Goal: Task Accomplishment & Management: Use online tool/utility

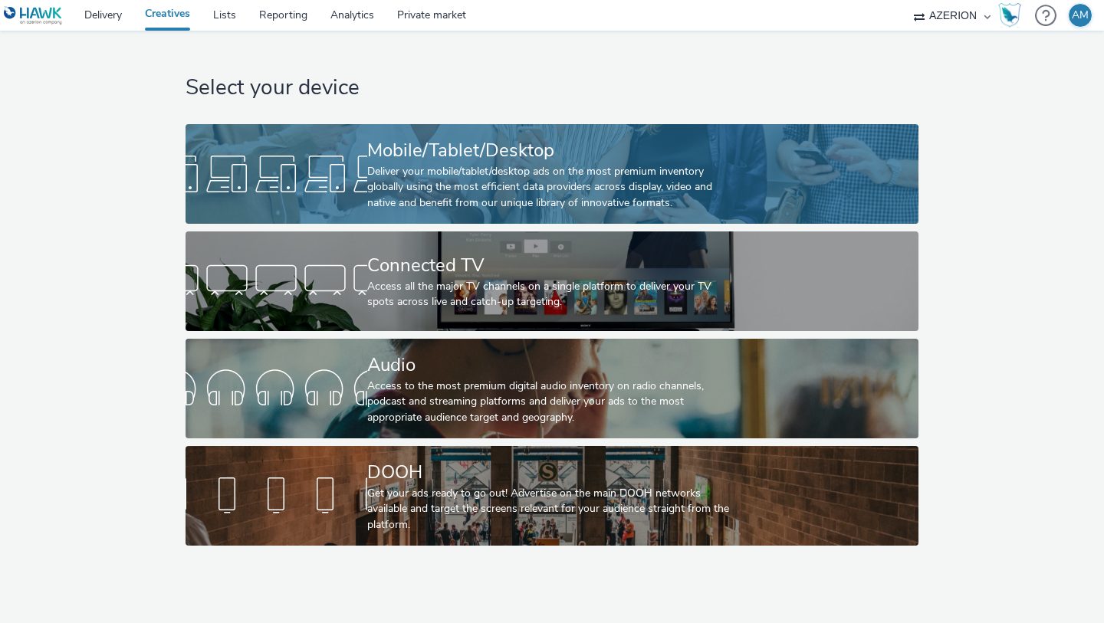
click at [237, 144] on link "Mobile/Tablet/Desktop Deliver your mobile/tablet/desktop ads on the most premiu…" at bounding box center [552, 174] width 732 height 100
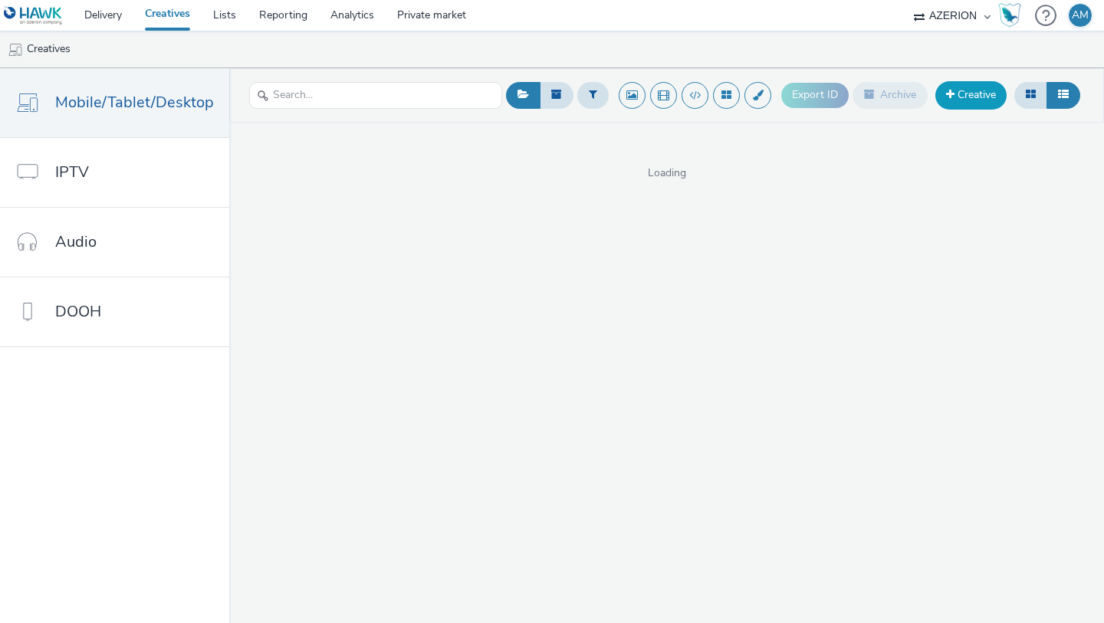
click at [958, 86] on link "Creative" at bounding box center [970, 95] width 71 height 28
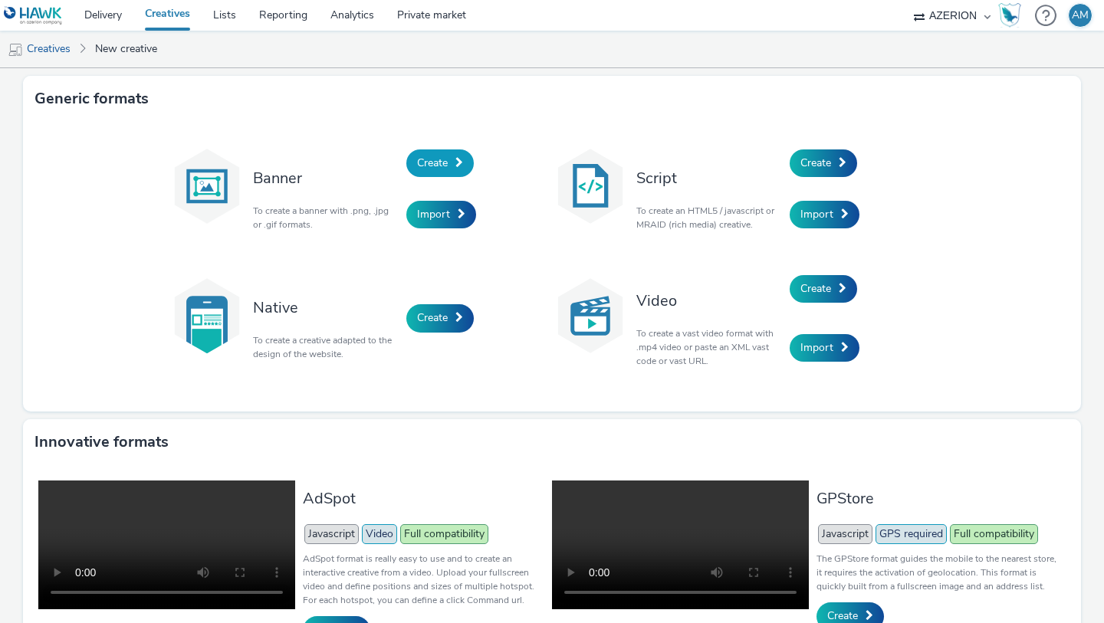
click at [464, 168] on link "Create" at bounding box center [439, 164] width 67 height 28
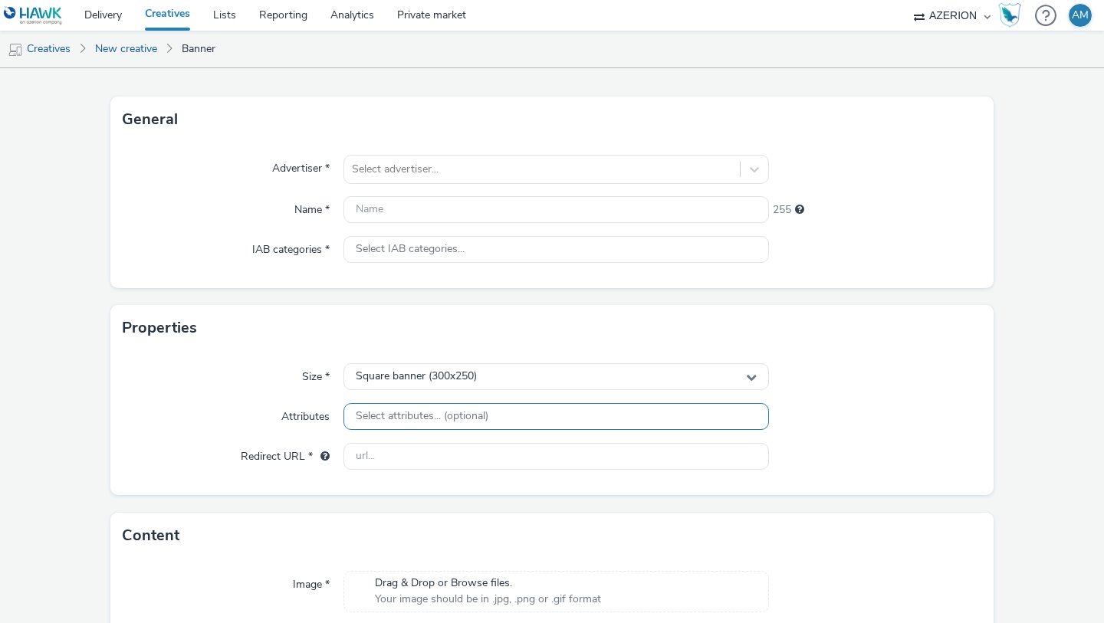
scroll to position [176, 0]
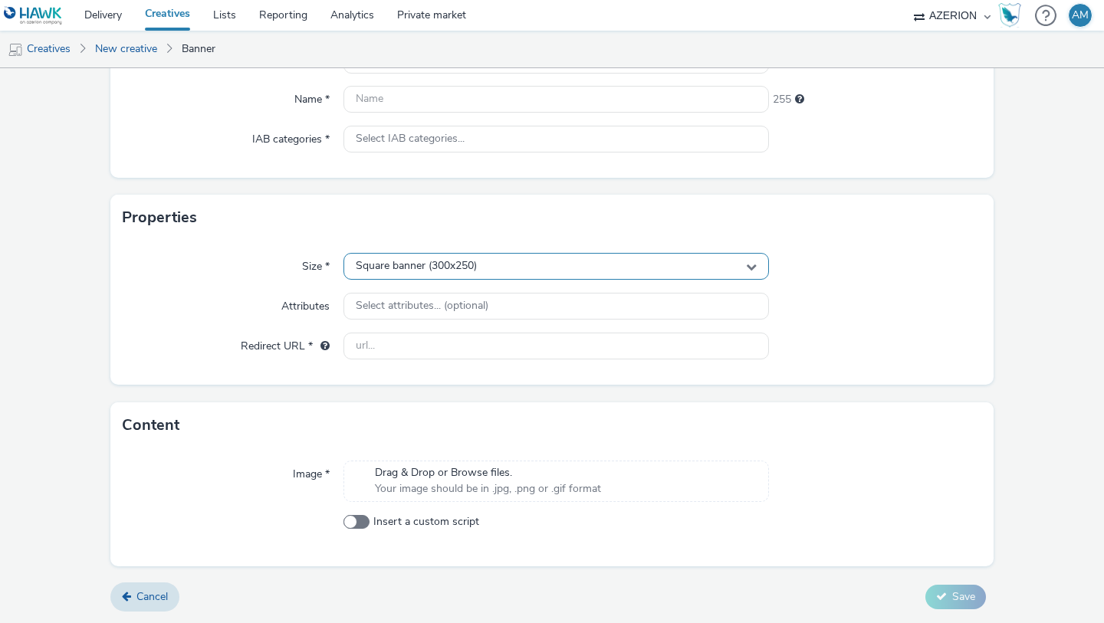
click at [483, 268] on div "Square banner (300x250)" at bounding box center [557, 266] width 426 height 27
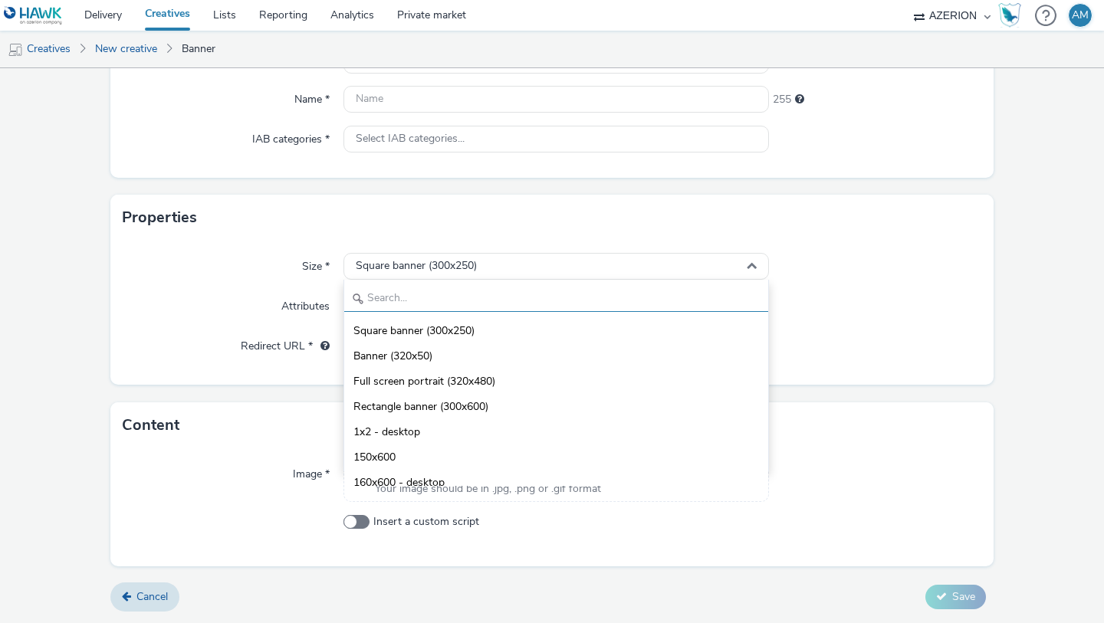
click at [478, 290] on input "text" at bounding box center [556, 298] width 424 height 27
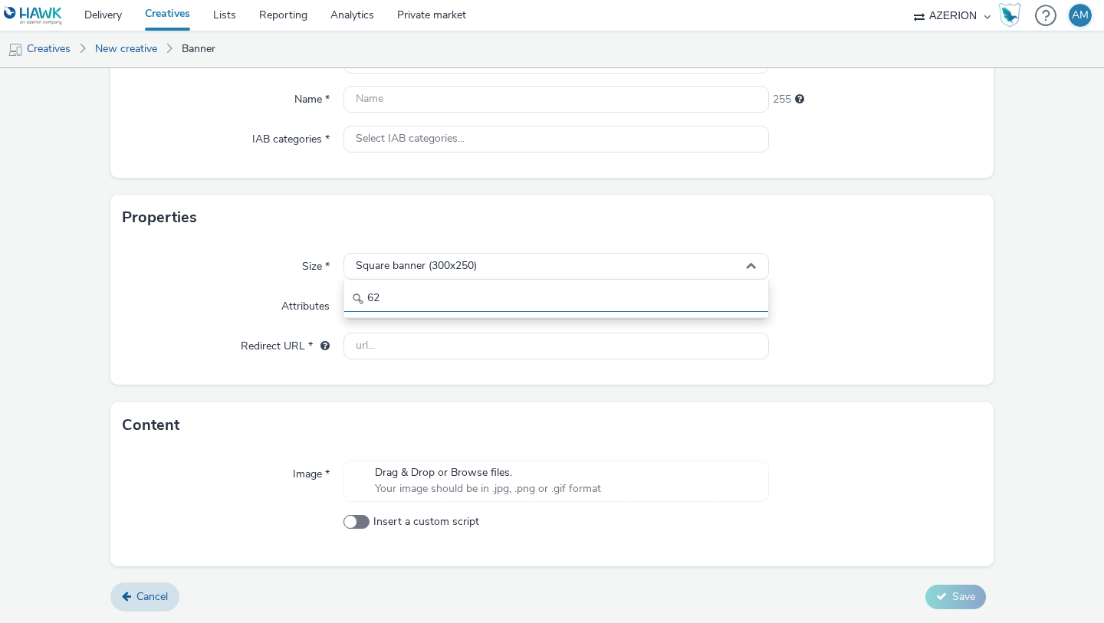
type input "627"
click at [455, 296] on input "627" at bounding box center [556, 298] width 424 height 27
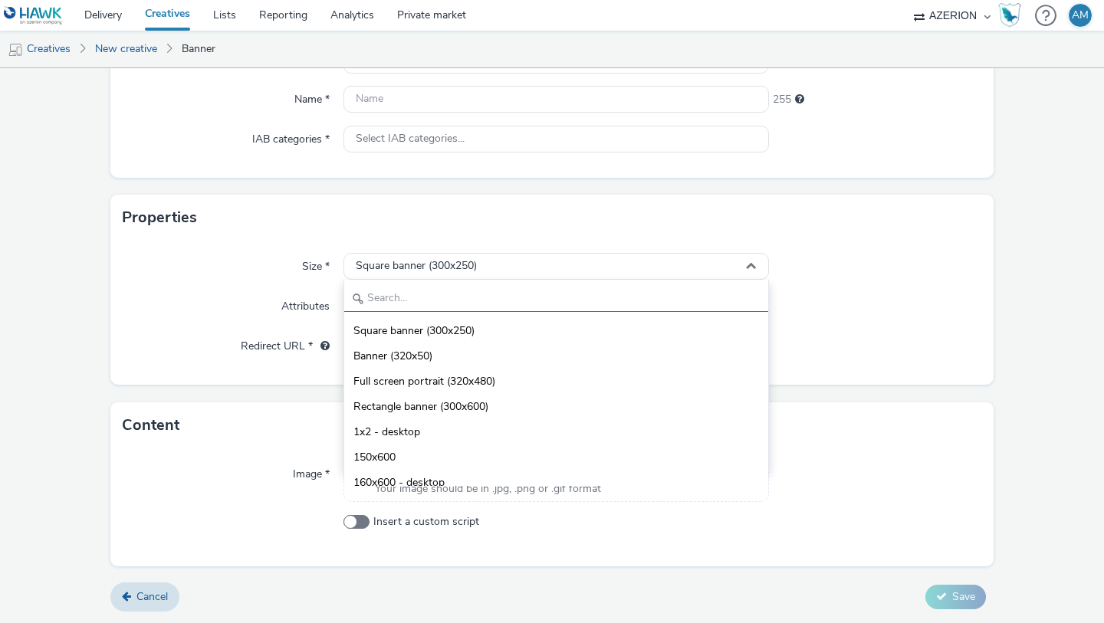
type input "b"
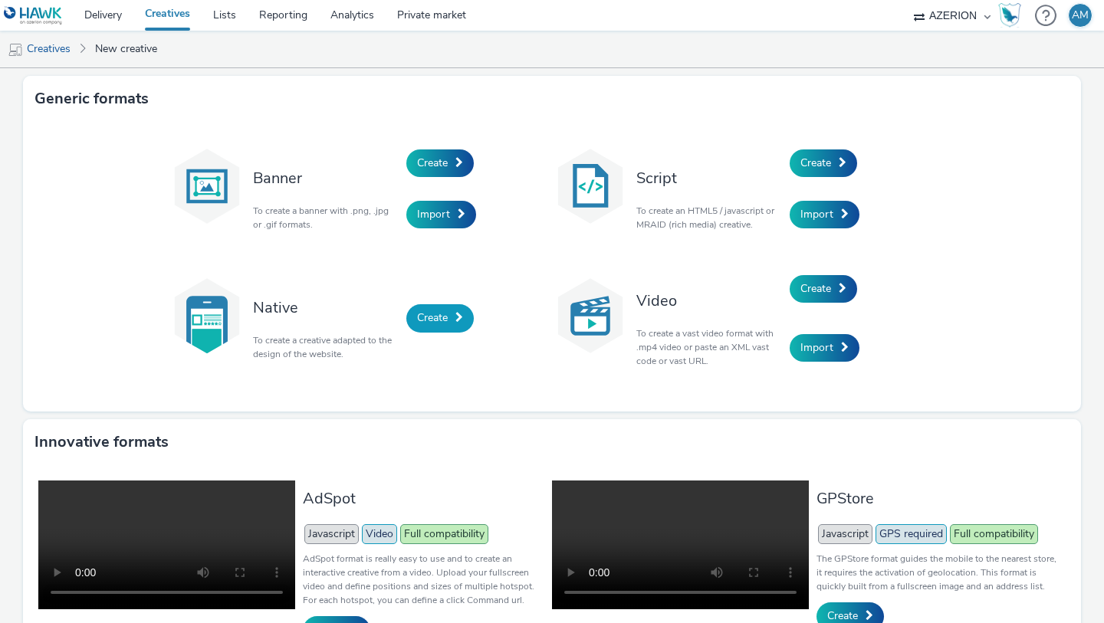
click at [419, 315] on span "Create" at bounding box center [432, 318] width 31 height 15
